Goal: Task Accomplishment & Management: Manage account settings

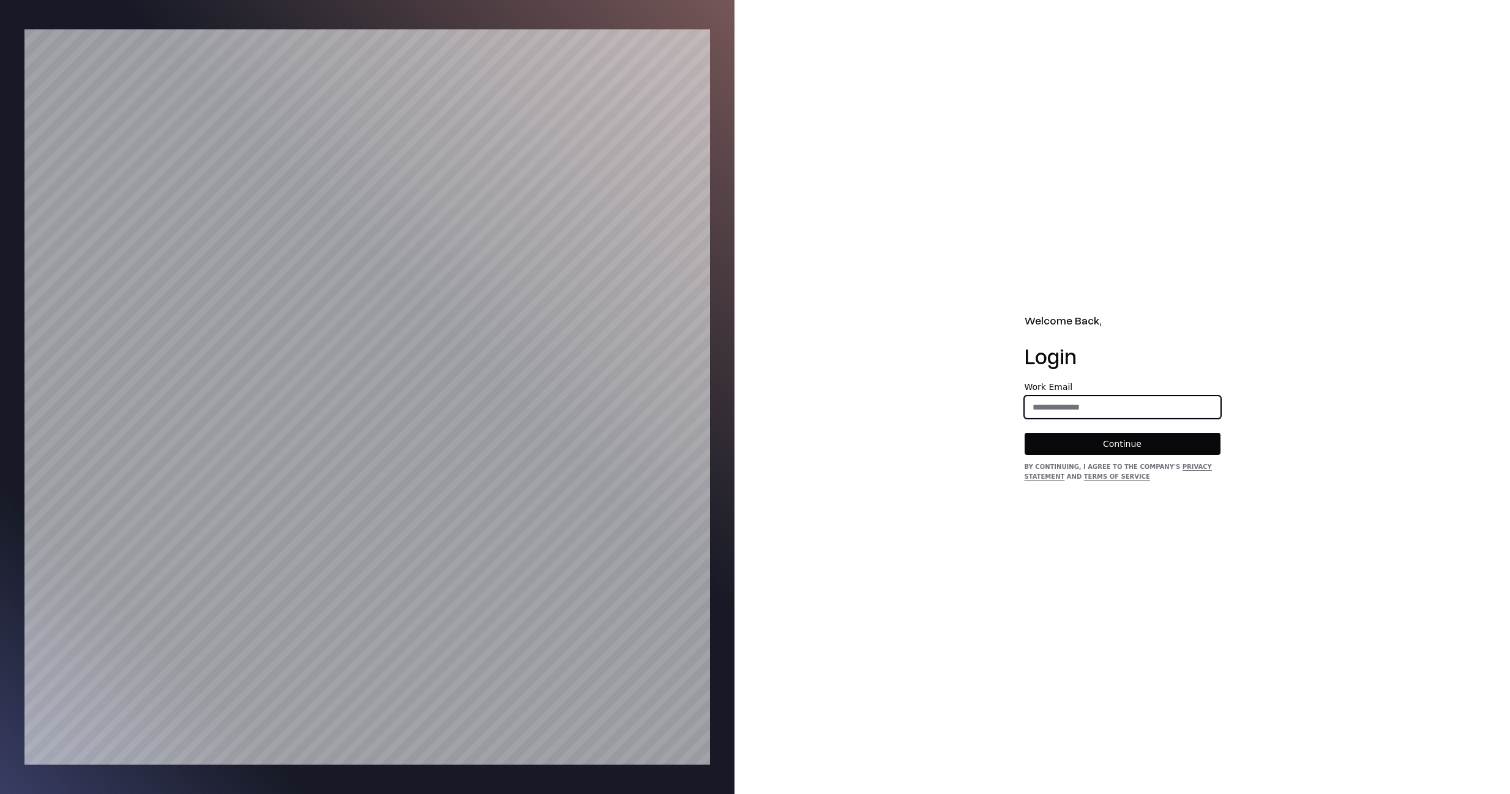
click at [1091, 414] on input "email" at bounding box center [1122, 407] width 195 height 22
type input "**********"
click at [1068, 428] on form "**********" at bounding box center [1123, 419] width 196 height 72
click at [1067, 446] on button "Continue" at bounding box center [1123, 444] width 196 height 22
